Goal: Information Seeking & Learning: Check status

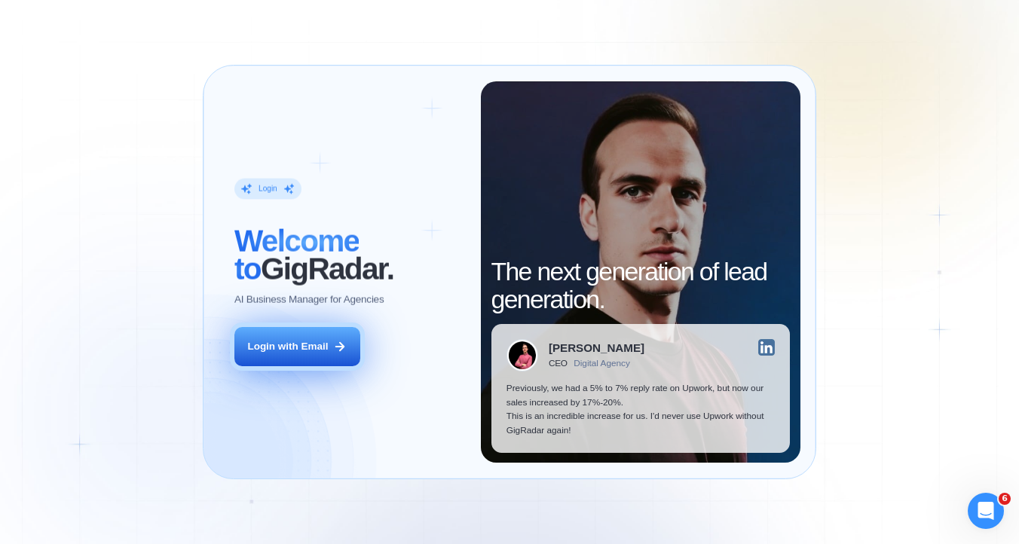
click at [291, 347] on div "Login with Email" at bounding box center [287, 347] width 81 height 14
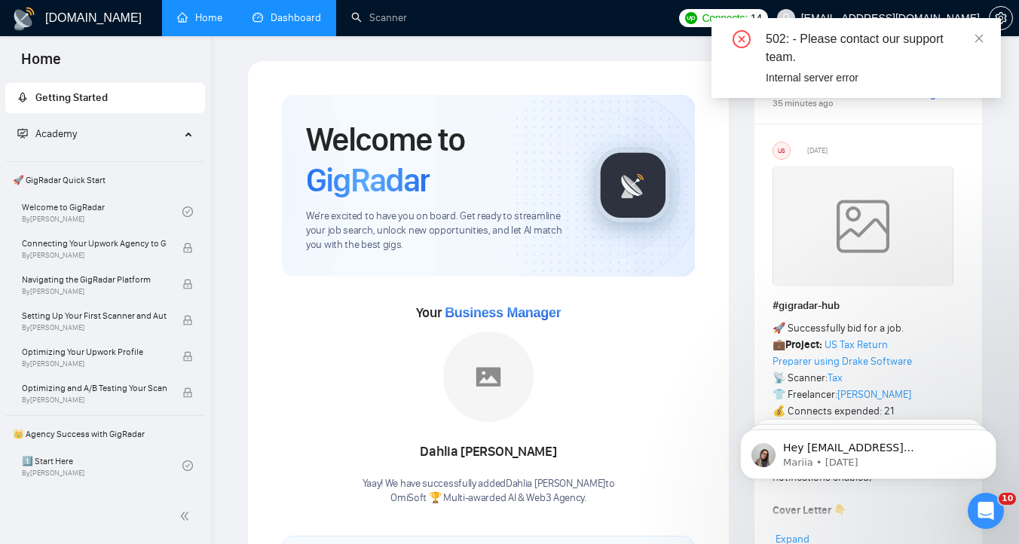
click at [315, 24] on link "Dashboard" at bounding box center [287, 17] width 69 height 13
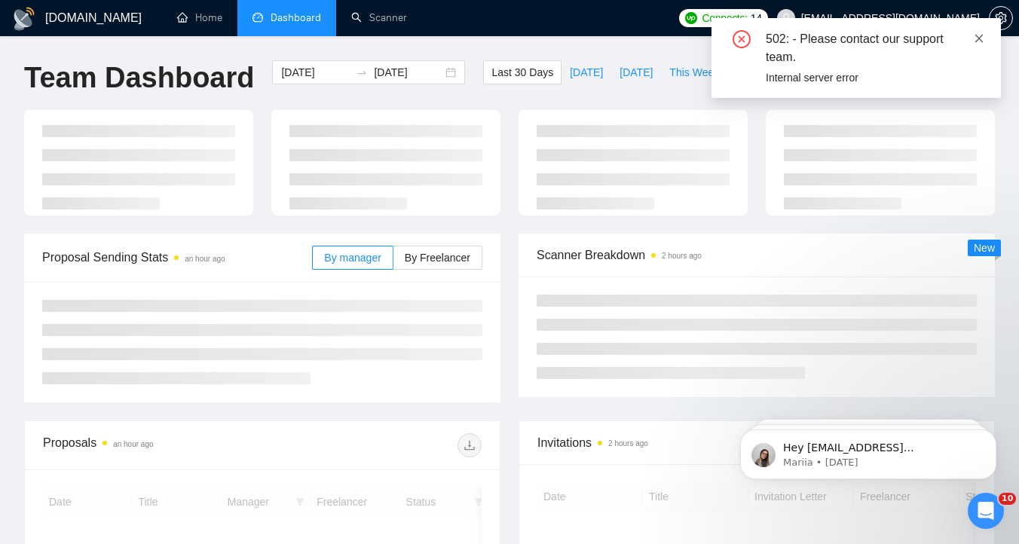
click at [978, 38] on icon "close" at bounding box center [979, 38] width 8 height 8
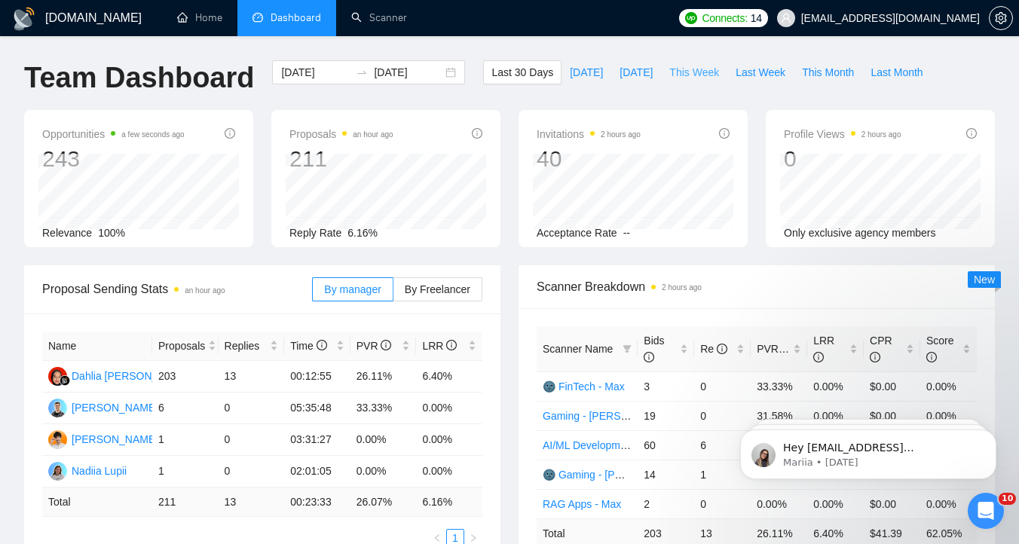
click at [700, 73] on span "This Week" at bounding box center [694, 72] width 50 height 17
type input "[DATE]"
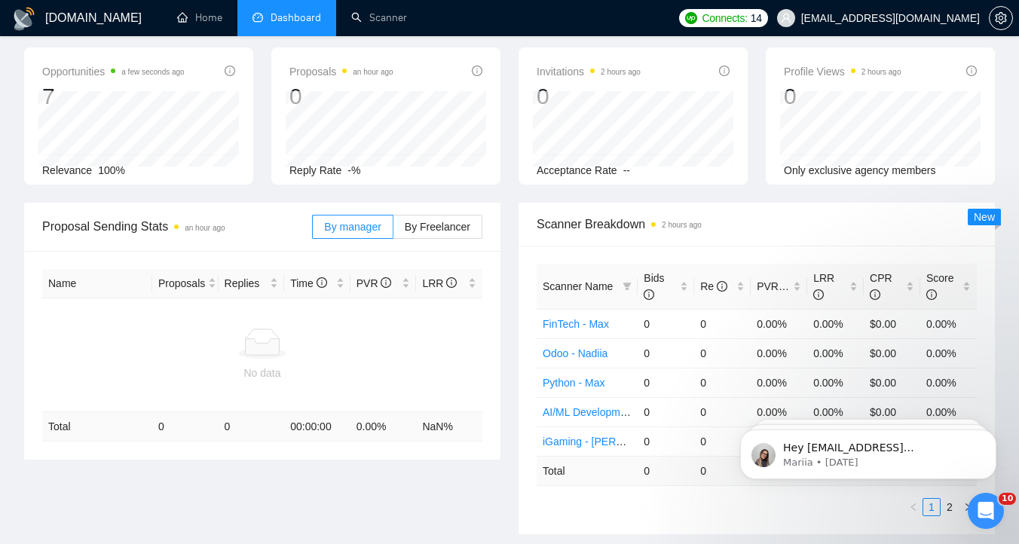
scroll to position [66, 0]
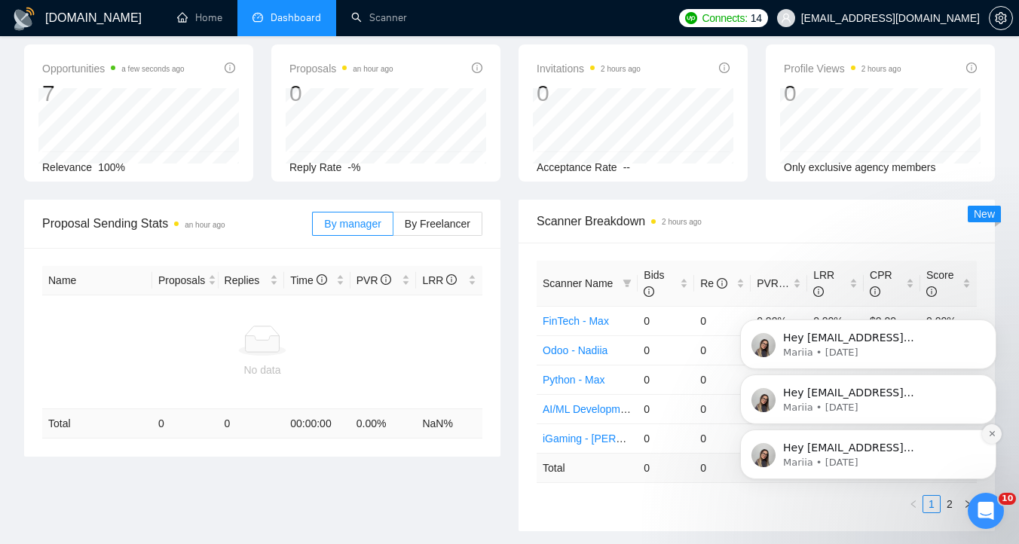
click at [994, 430] on icon "Dismiss notification" at bounding box center [992, 434] width 8 height 8
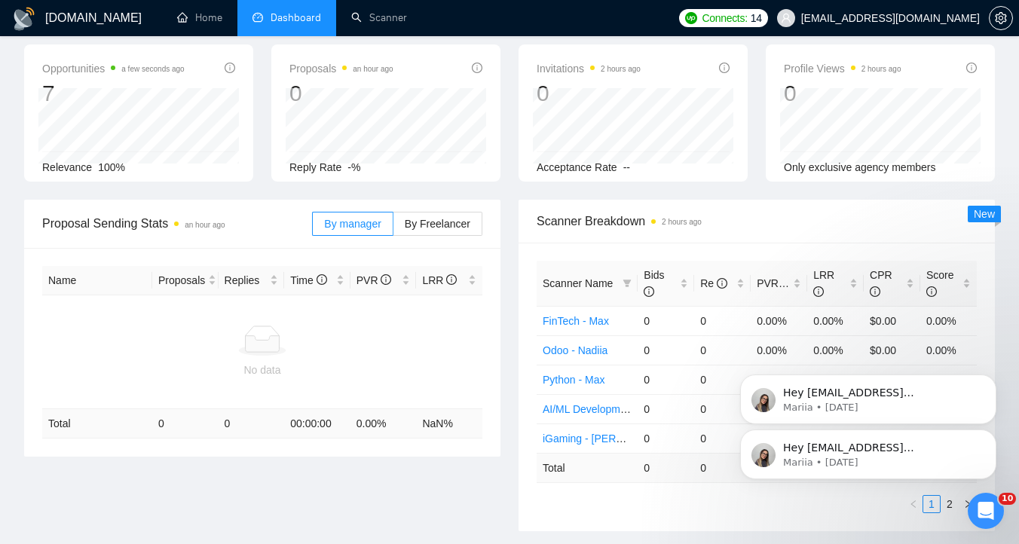
scroll to position [0, 0]
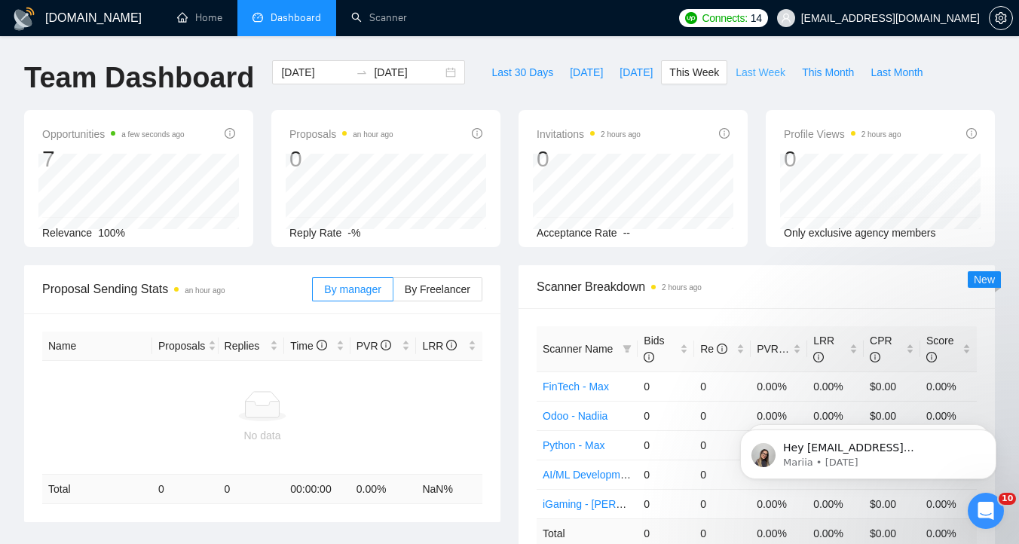
click at [747, 71] on span "Last Week" at bounding box center [761, 72] width 50 height 17
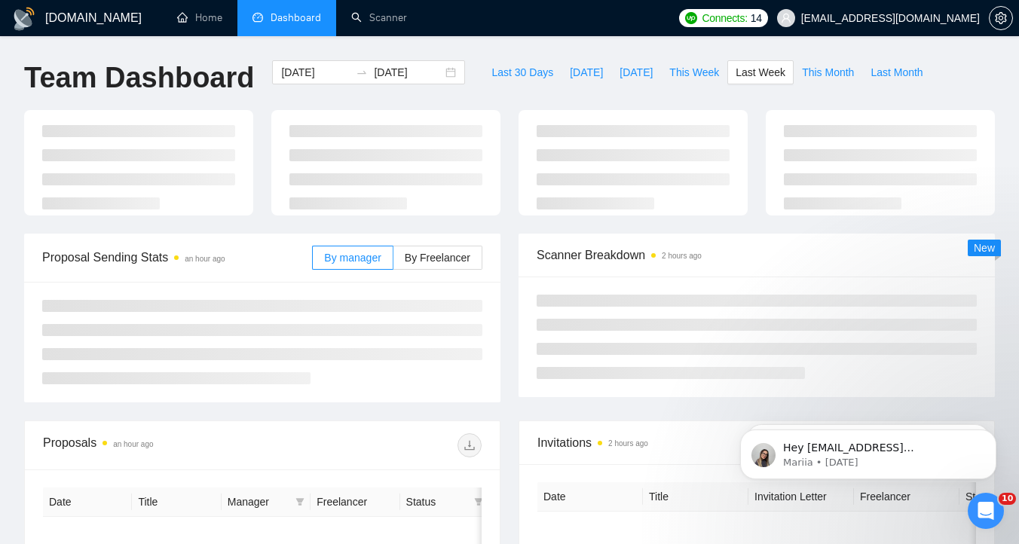
type input "[DATE]"
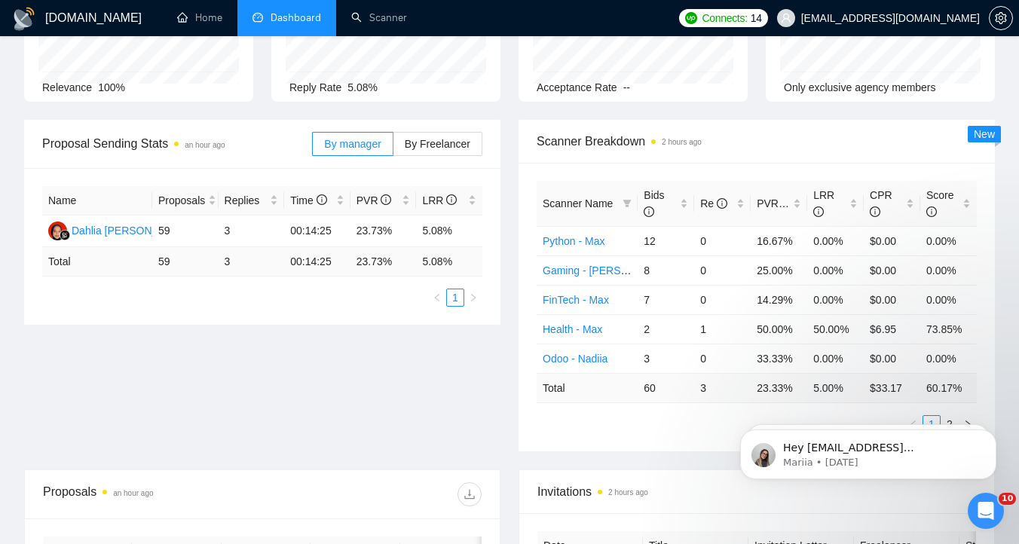
scroll to position [144, 0]
click at [856, 208] on div "LRR" at bounding box center [835, 204] width 44 height 33
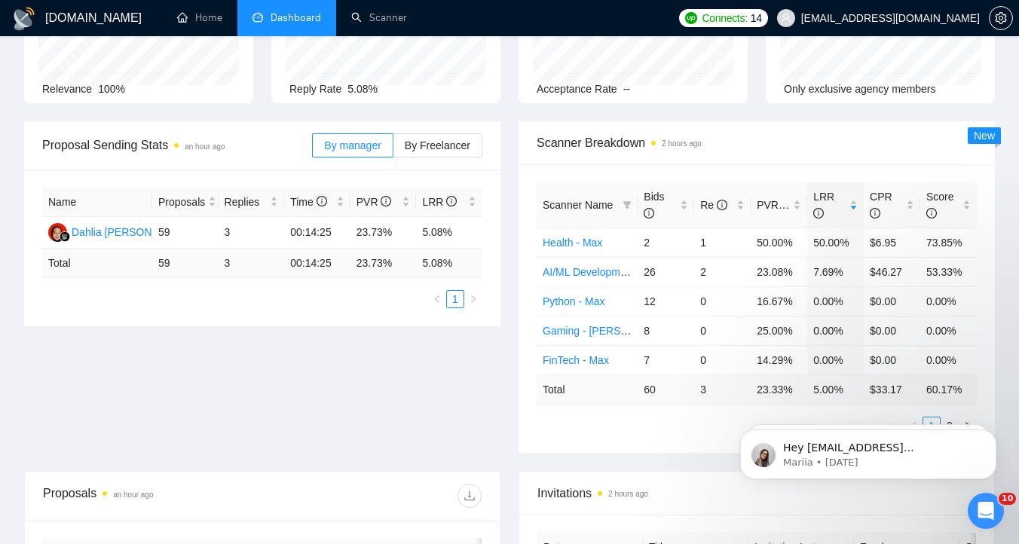
click at [1002, 294] on div "Scanner Breakdown 2 hours ago Scanner Name Bids Re PVR LRR CPR Score Health - M…" at bounding box center [757, 287] width 495 height 332
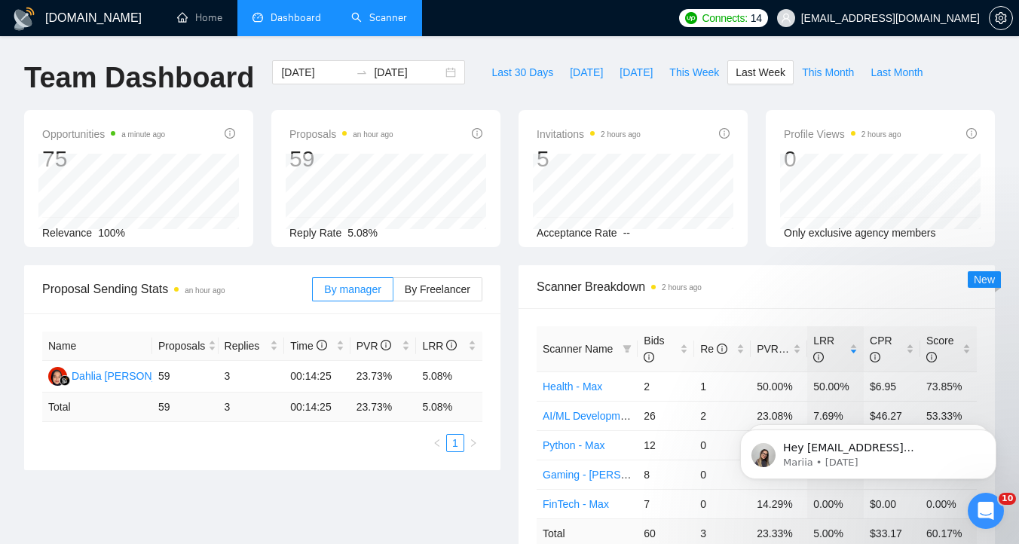
click at [366, 16] on link "Scanner" at bounding box center [379, 17] width 56 height 13
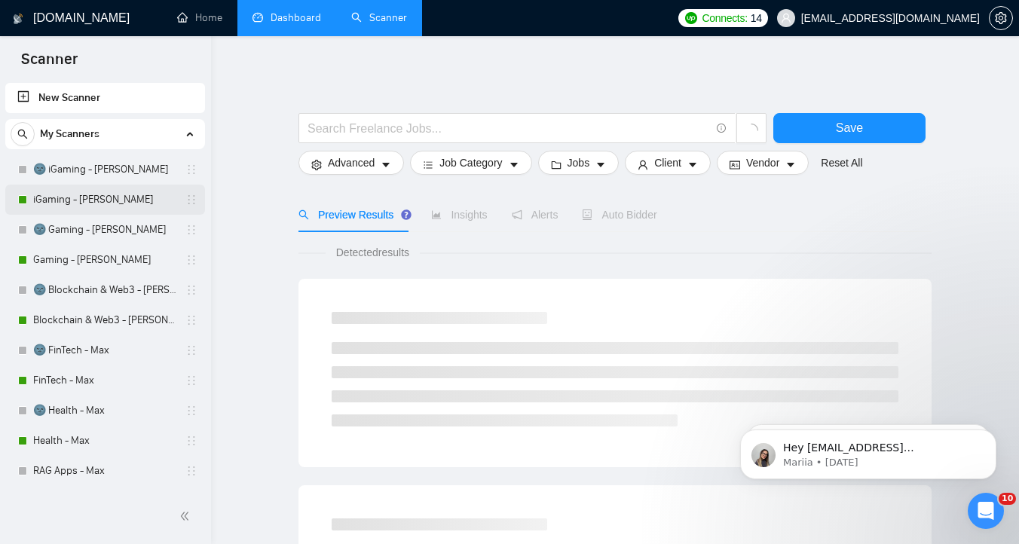
click at [116, 196] on link "iGaming - [PERSON_NAME]" at bounding box center [104, 200] width 143 height 30
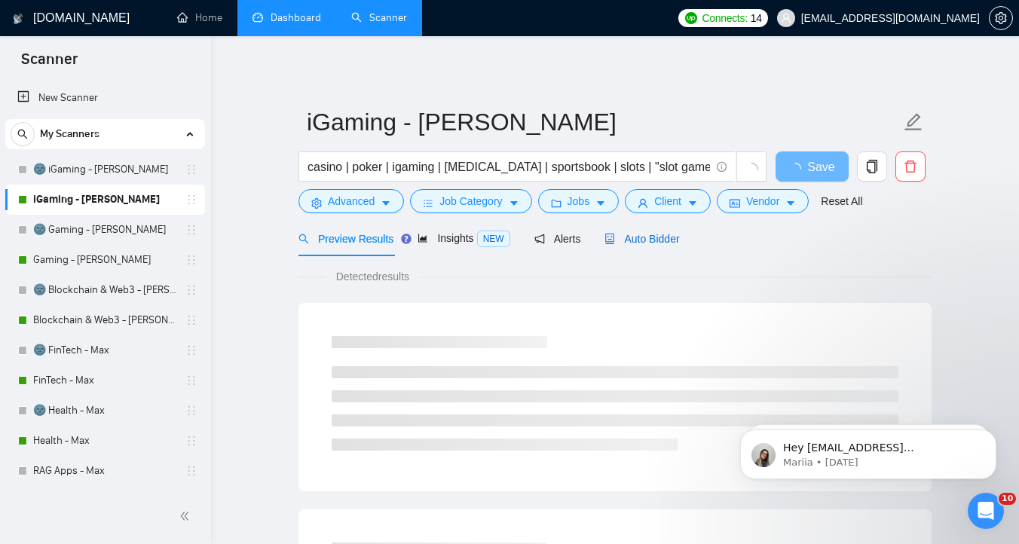
click at [660, 241] on span "Auto Bidder" at bounding box center [642, 239] width 75 height 12
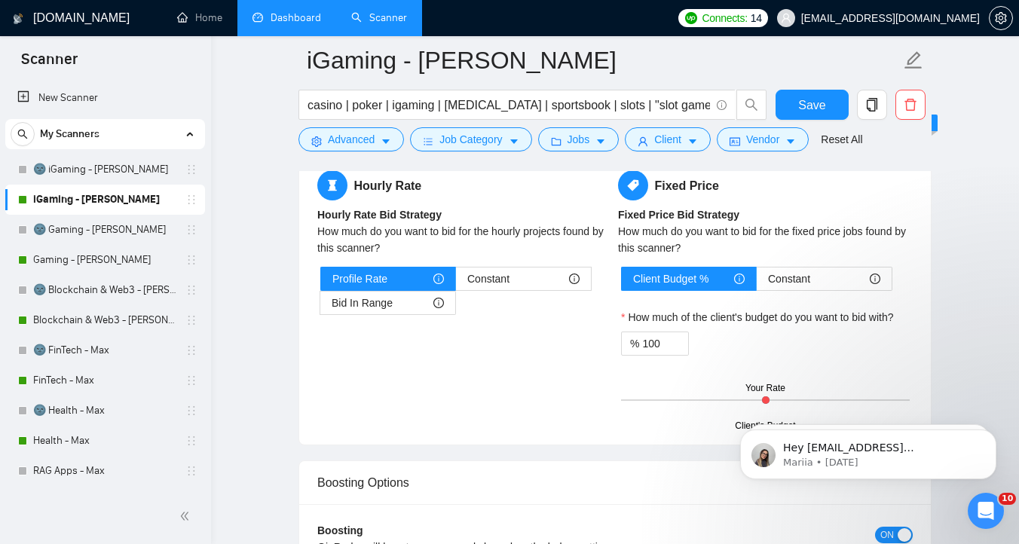
scroll to position [2340, 0]
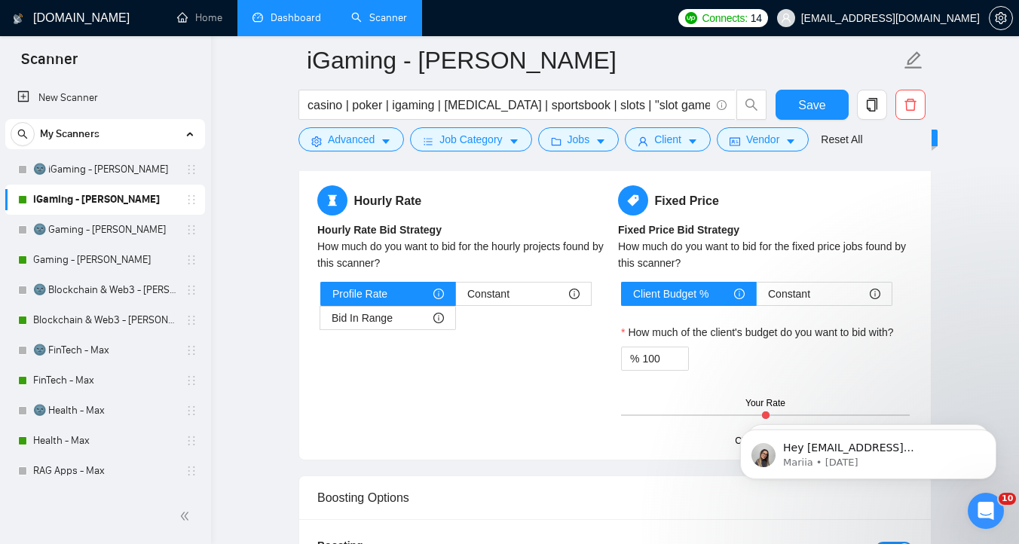
click at [294, 21] on link "Dashboard" at bounding box center [287, 17] width 69 height 13
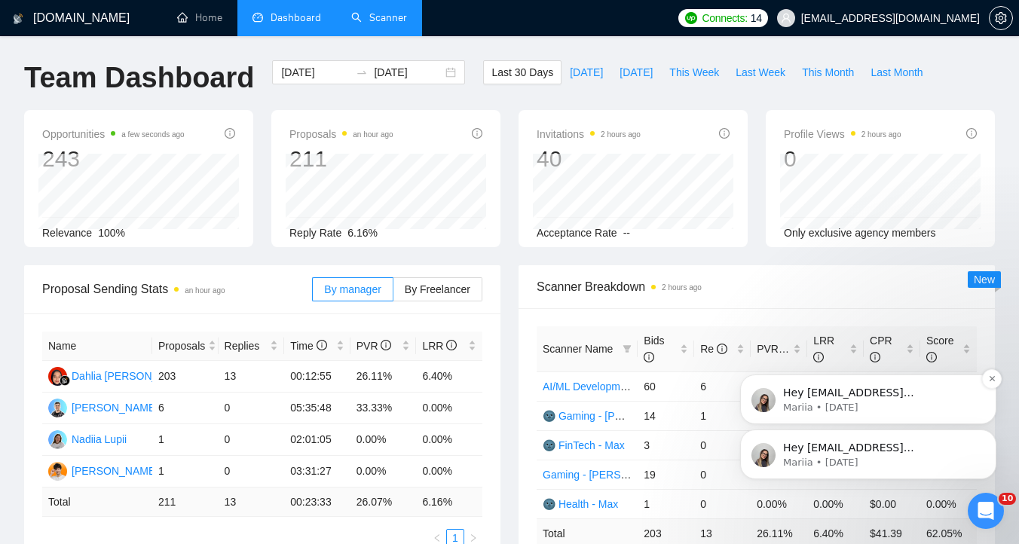
click at [993, 389] on div "Hey [EMAIL_ADDRESS][DOMAIN_NAME], Looks like your Upwork agency OmiSoft 🏆 Multi…" at bounding box center [868, 400] width 256 height 50
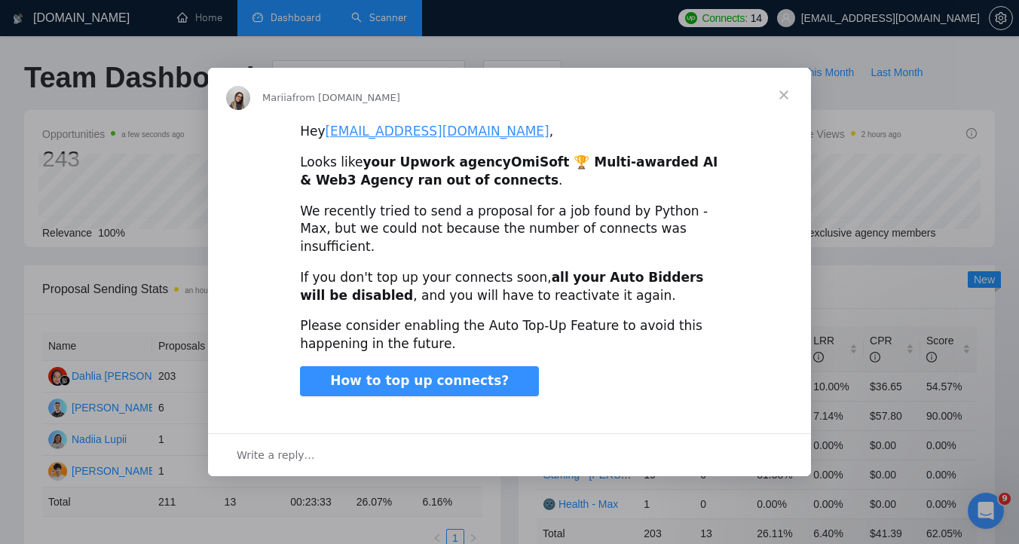
click at [792, 106] on span "Close" at bounding box center [784, 95] width 54 height 54
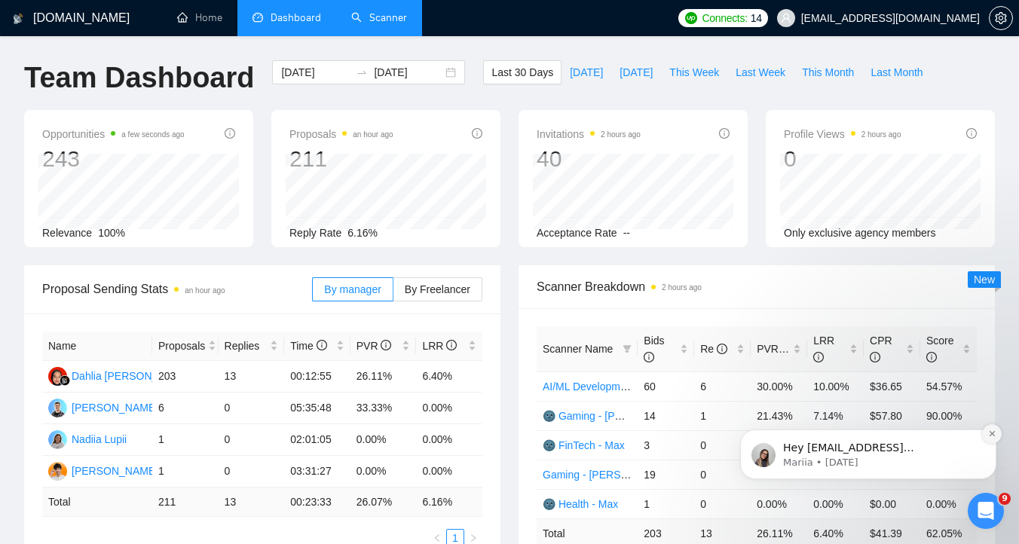
click at [994, 432] on icon "Dismiss notification" at bounding box center [991, 433] width 5 height 5
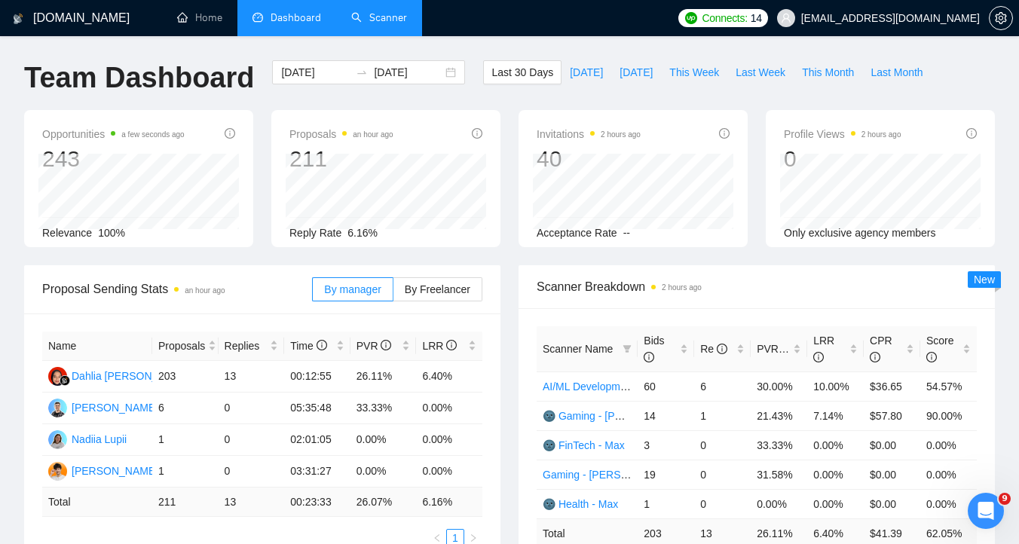
click at [999, 529] on div "Scanner Breakdown 2 hours ago Scanner Name Bids Re PVR LRR CPR Score AI/ML Deve…" at bounding box center [757, 431] width 495 height 332
click at [995, 519] on div "Open Intercom Messenger" at bounding box center [984, 509] width 50 height 50
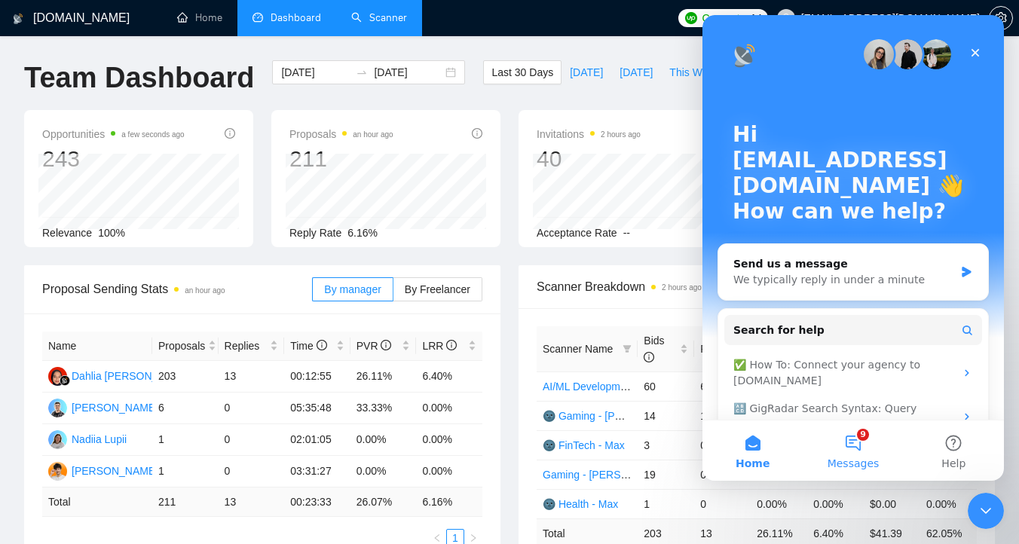
click at [850, 453] on button "9 Messages" at bounding box center [853, 451] width 100 height 60
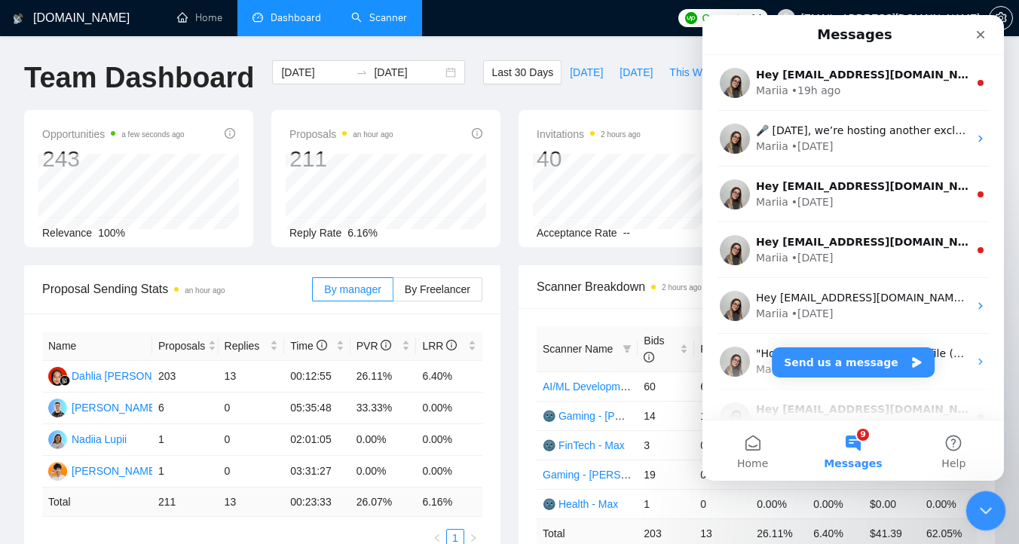
click at [988, 504] on icon "Close Intercom Messenger" at bounding box center [984, 509] width 18 height 18
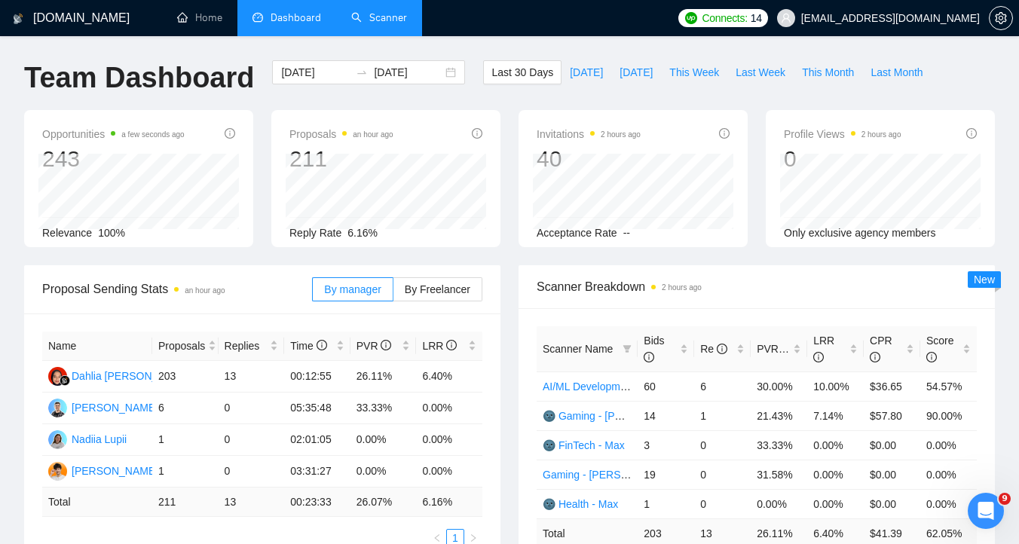
click at [392, 24] on link "Scanner" at bounding box center [379, 17] width 56 height 13
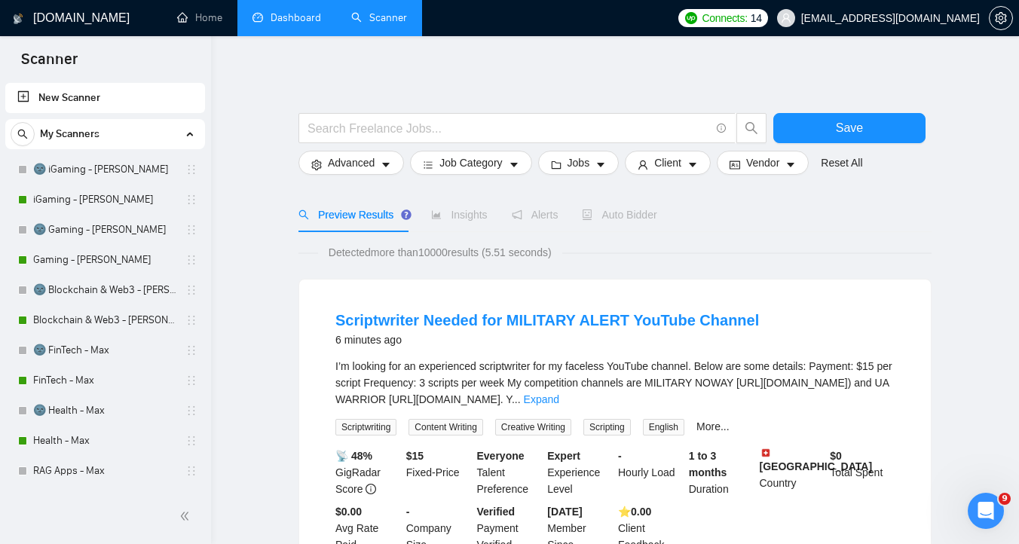
click at [301, 35] on li "Dashboard" at bounding box center [286, 18] width 99 height 36
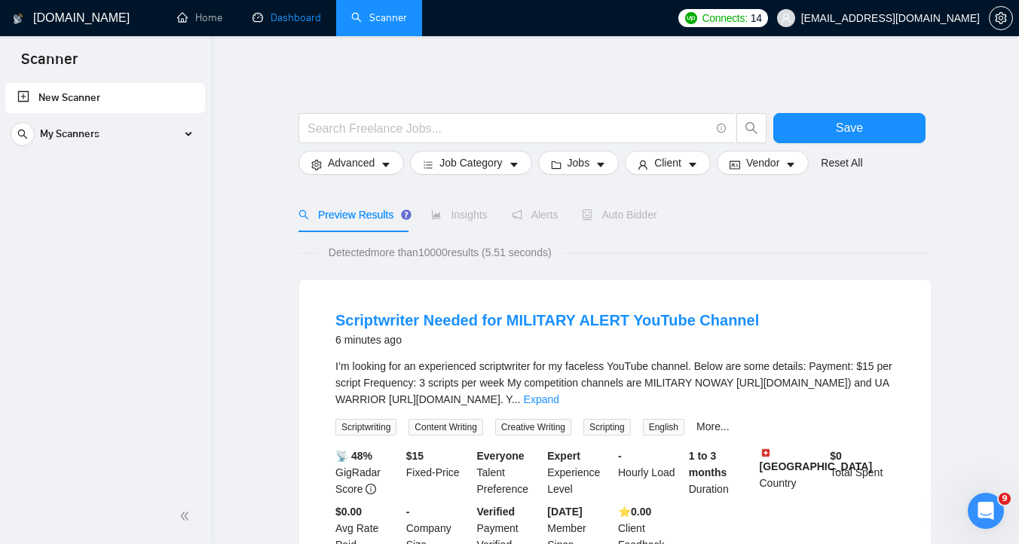
click at [302, 24] on link "Dashboard" at bounding box center [287, 17] width 69 height 13
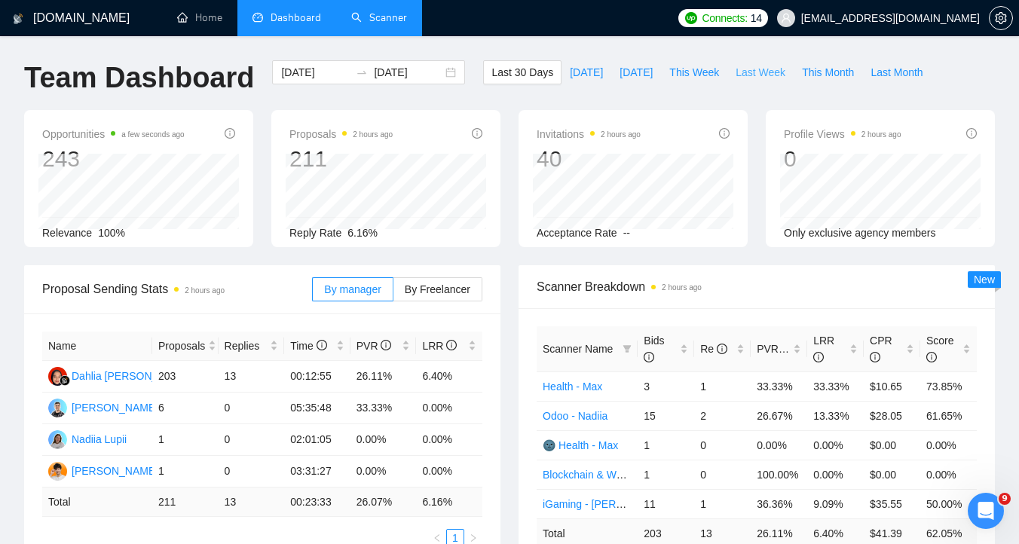
click at [779, 76] on span "Last Week" at bounding box center [761, 72] width 50 height 17
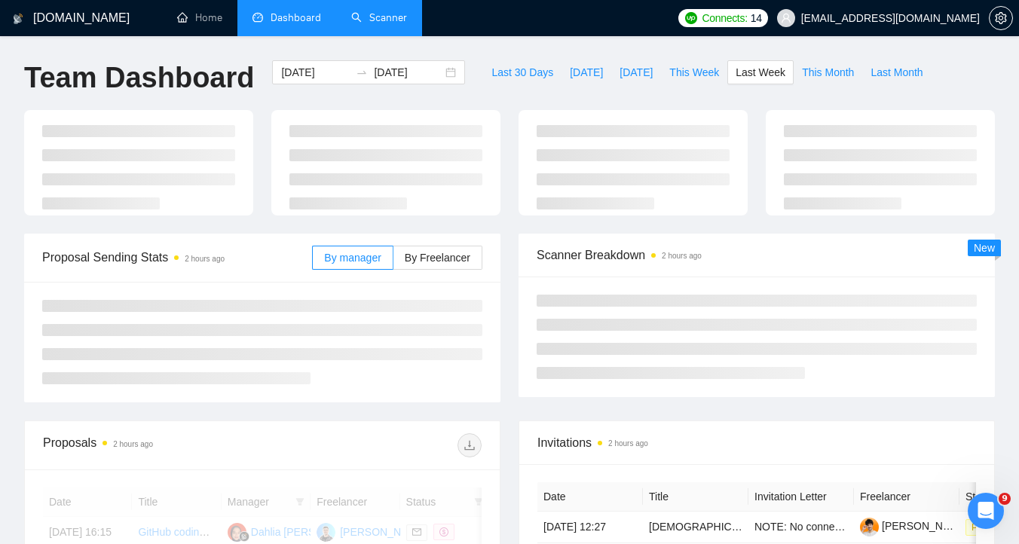
type input "[DATE]"
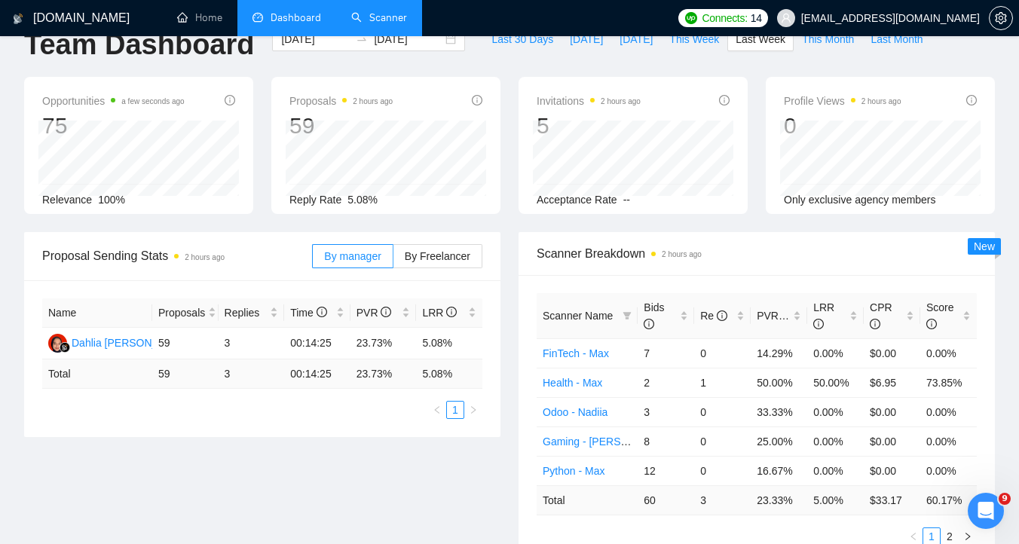
scroll to position [37, 0]
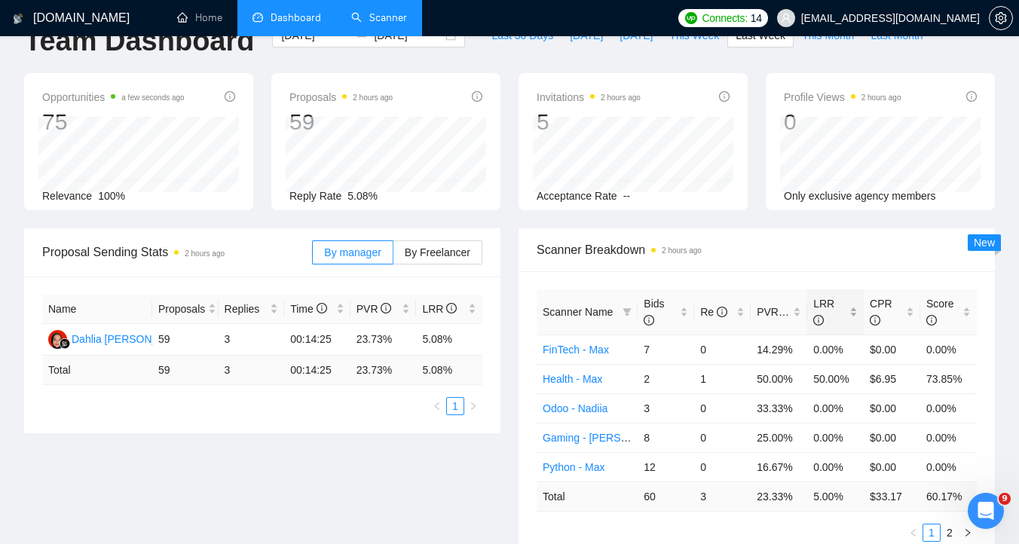
click at [856, 310] on div "LRR" at bounding box center [835, 311] width 44 height 33
click at [856, 251] on span "Scanner Breakdown 2 hours ago" at bounding box center [757, 249] width 440 height 19
